Goal: Task Accomplishment & Management: Manage account settings

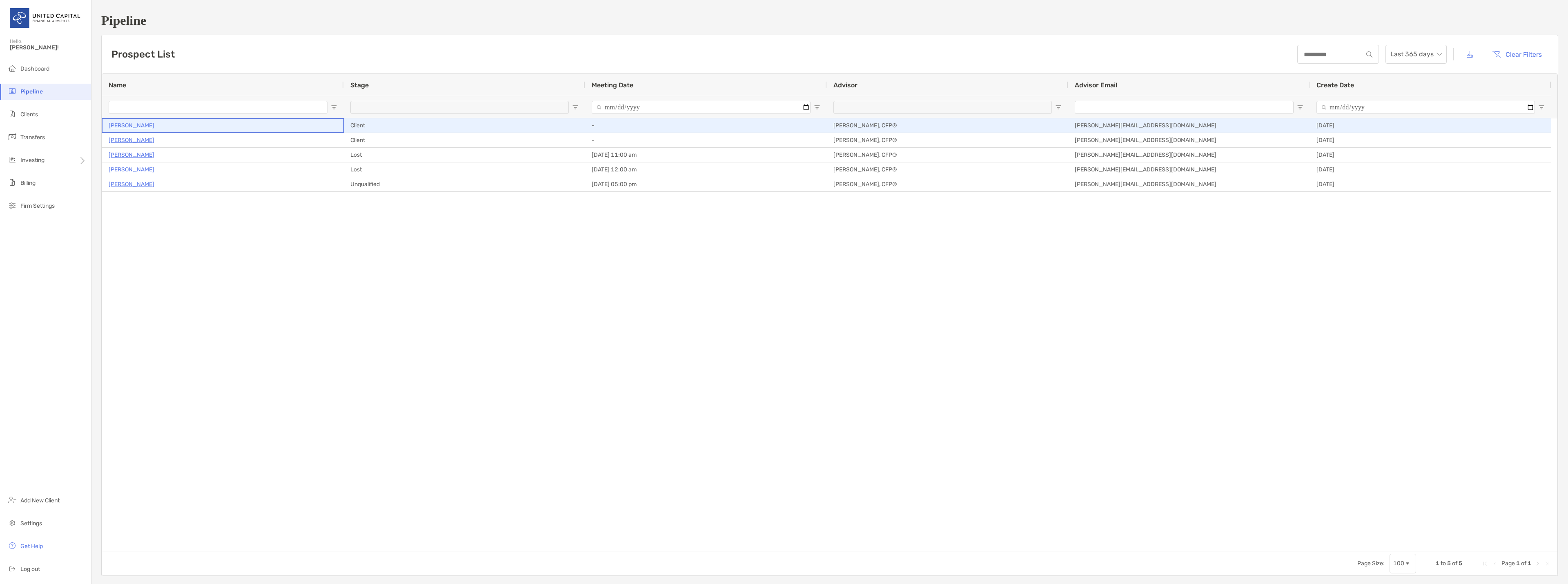
click at [129, 125] on p "[PERSON_NAME]" at bounding box center [131, 125] width 46 height 10
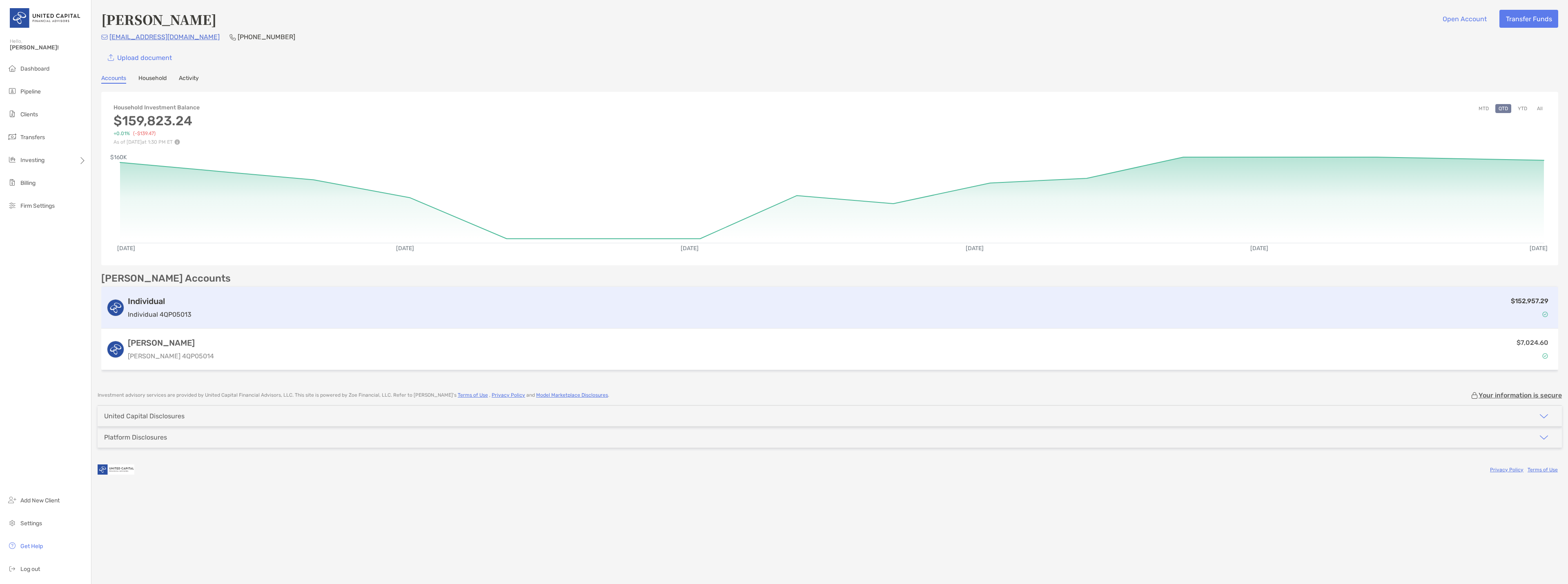
click at [148, 299] on h3 "Individual" at bounding box center [159, 302] width 63 height 10
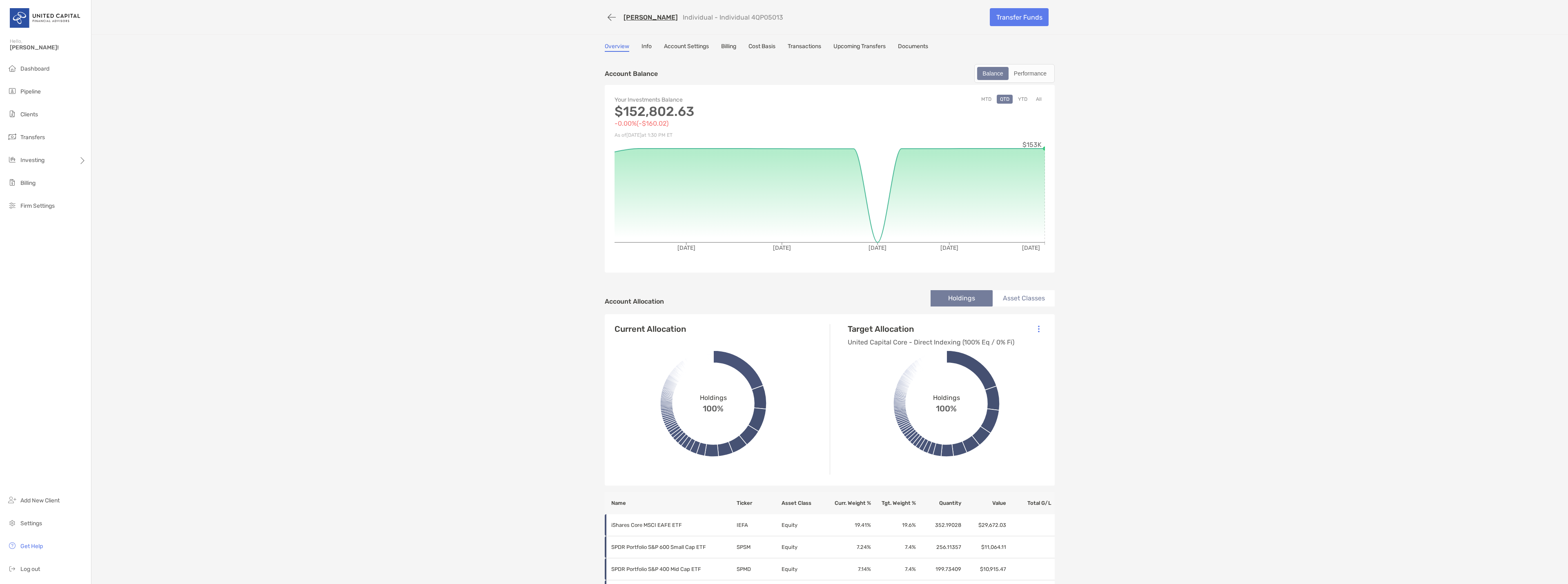
click at [690, 47] on link "Account Settings" at bounding box center [686, 47] width 45 height 9
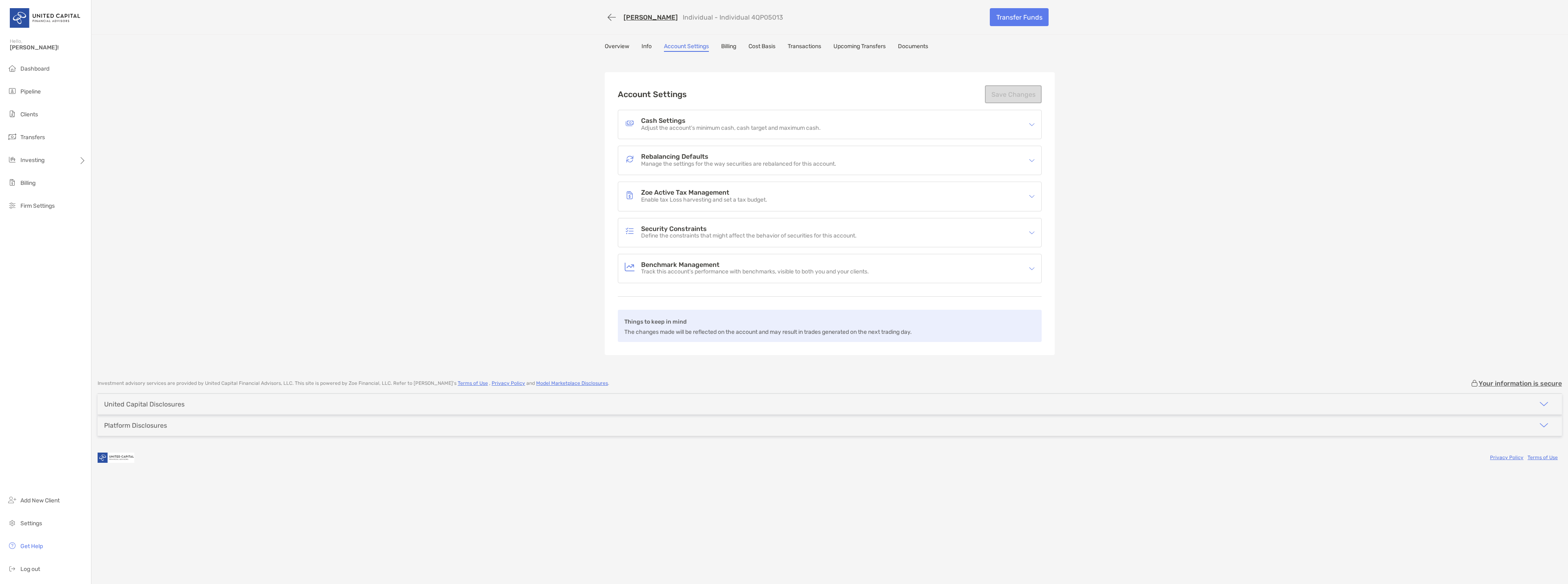
click at [715, 198] on p "Enable tax Loss harvesting and set a tax budget." at bounding box center [704, 200] width 126 height 7
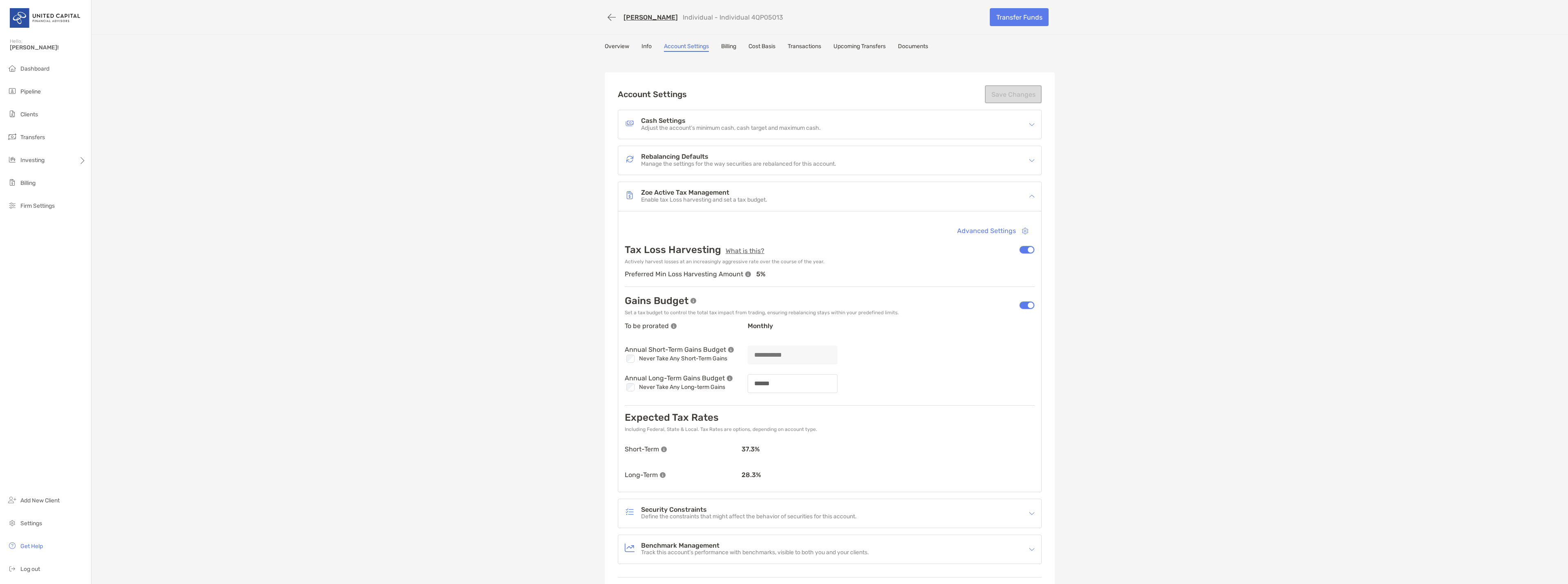
click at [1030, 160] on img at bounding box center [1032, 160] width 6 height 6
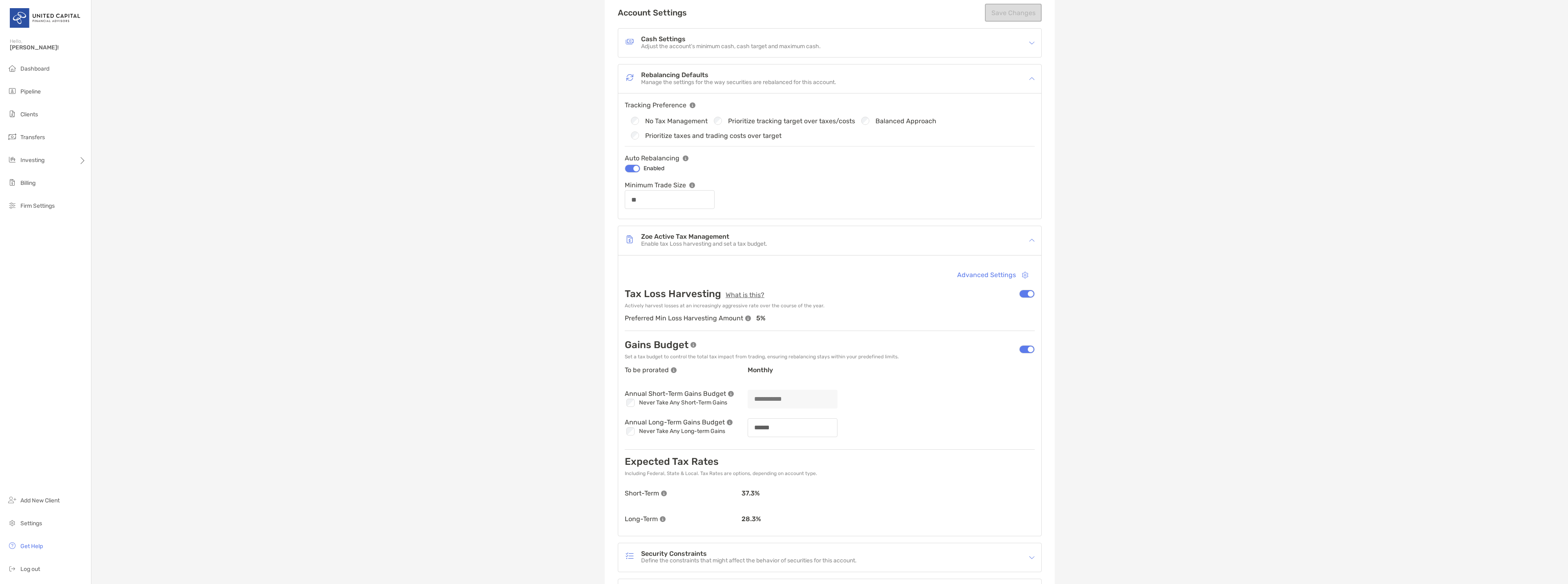
scroll to position [123, 0]
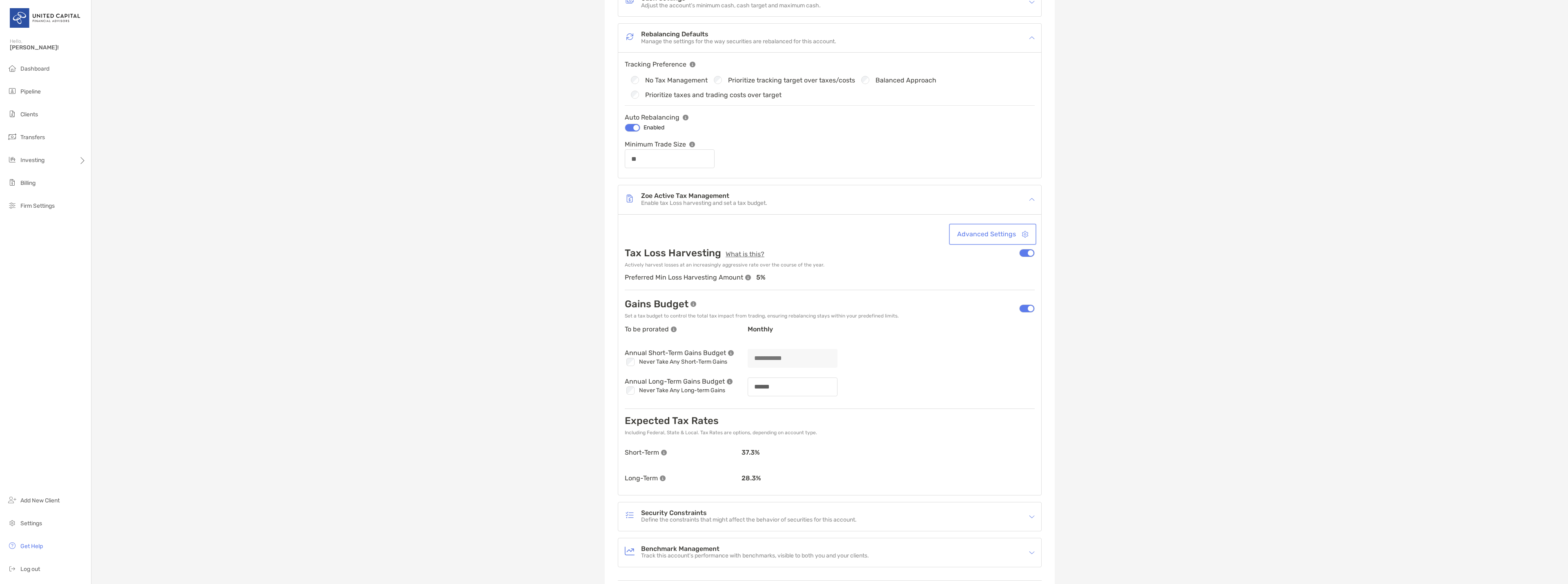
click at [999, 231] on button "Advanced Settings" at bounding box center [993, 234] width 84 height 18
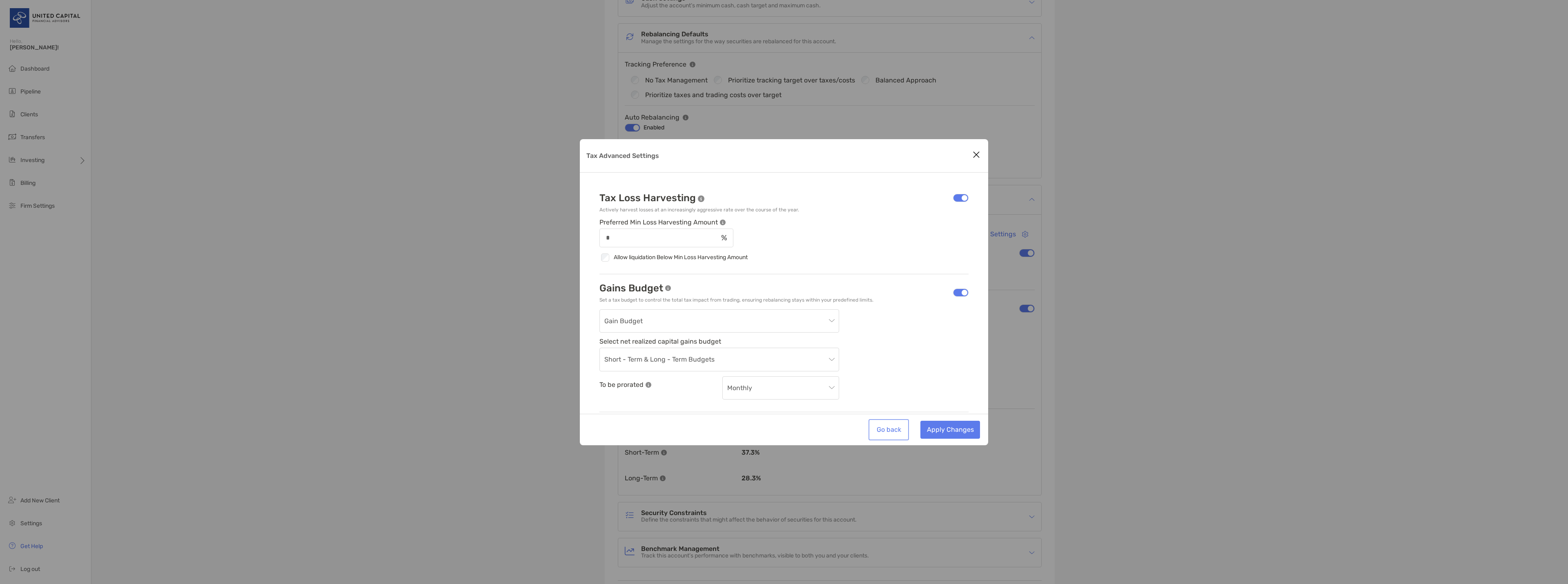
click at [895, 431] on button "Go back" at bounding box center [888, 429] width 37 height 18
type input "******"
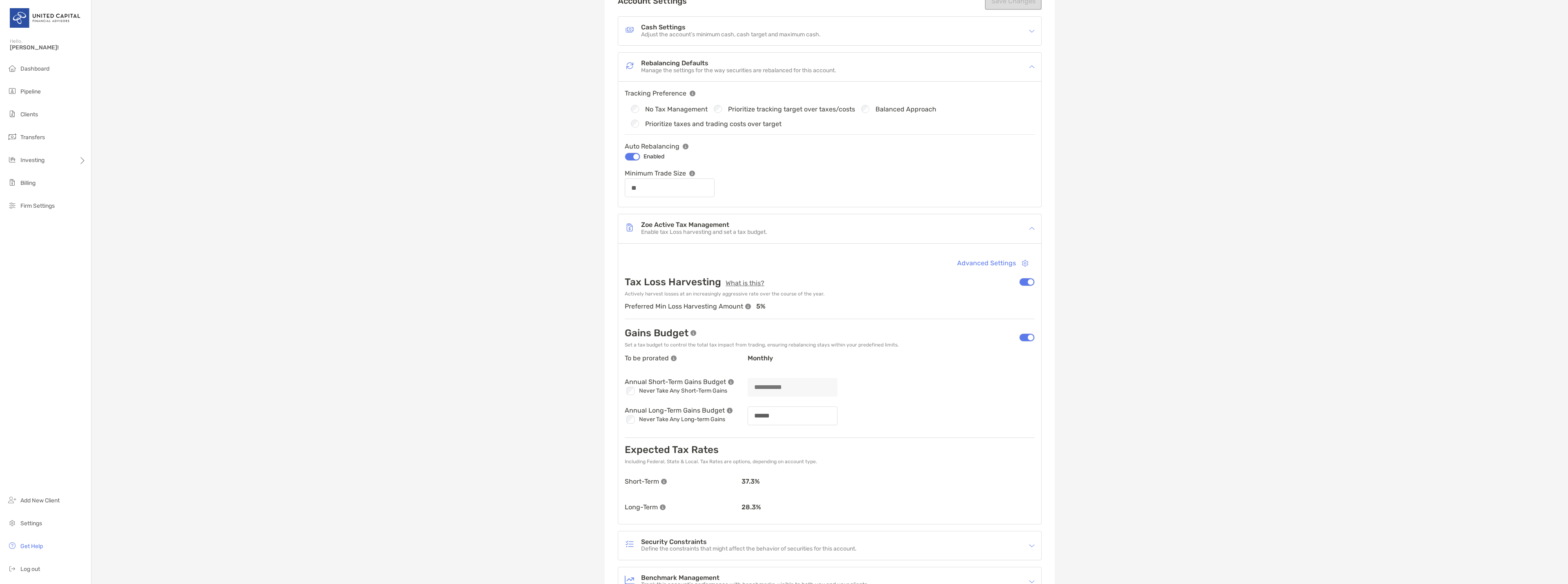
scroll to position [0, 0]
